Goal: Register for event/course

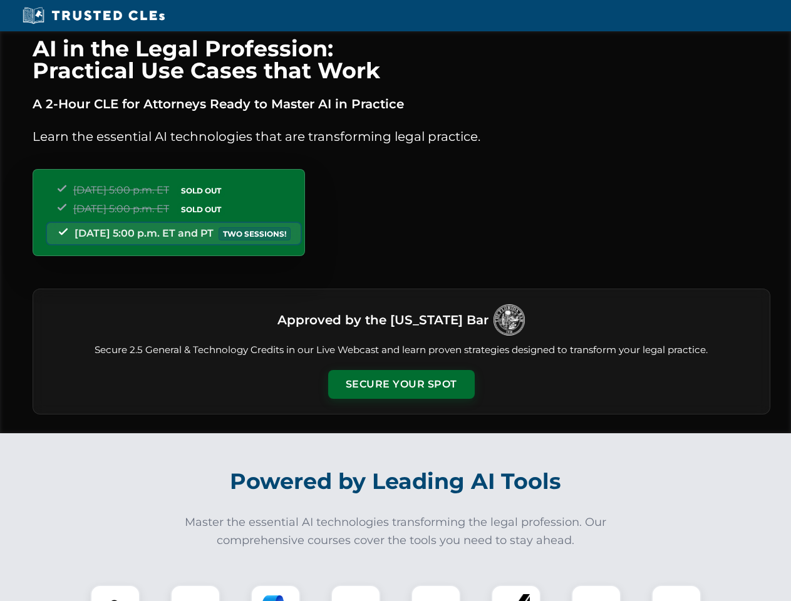
click at [401, 385] on button "Secure Your Spot" at bounding box center [401, 384] width 147 height 29
click at [115, 593] on img at bounding box center [115, 610] width 36 height 36
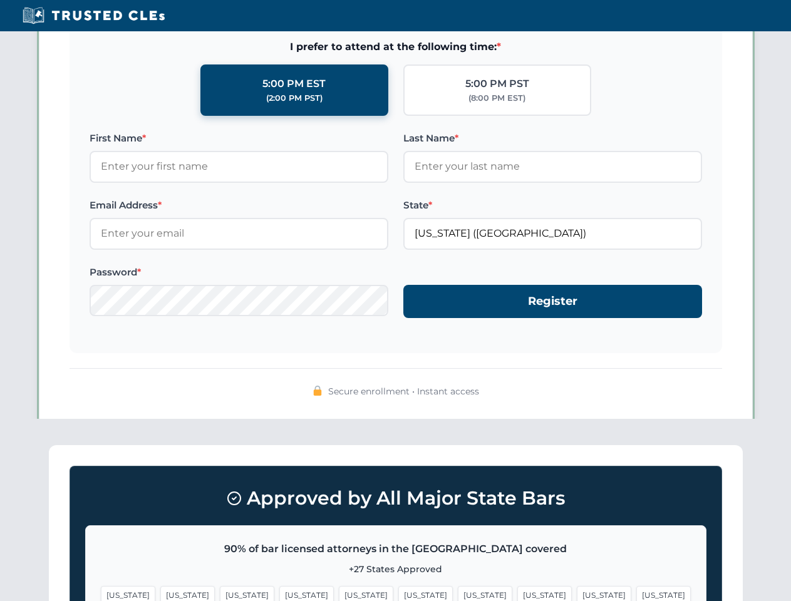
click at [458, 593] on span "[US_STATE]" at bounding box center [485, 595] width 54 height 18
click at [577, 593] on span "[US_STATE]" at bounding box center [604, 595] width 54 height 18
